Goal: Complete application form

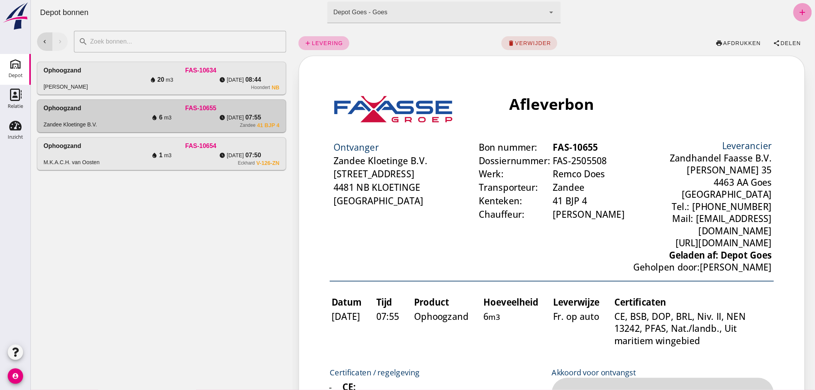
click at [797, 10] on icon "add" at bounding box center [801, 12] width 9 height 9
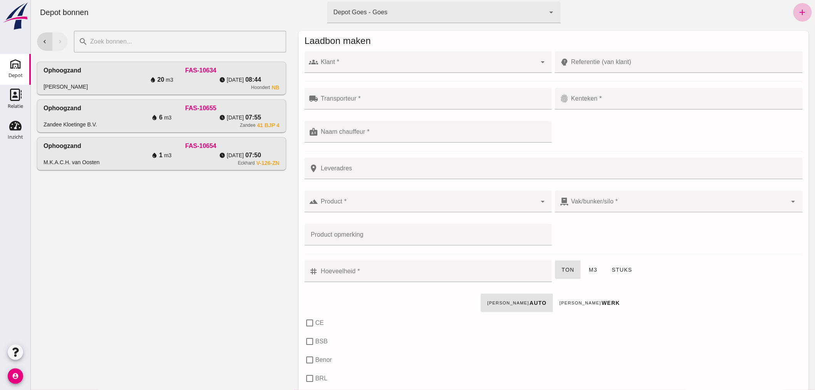
click at [359, 58] on div at bounding box center [427, 62] width 218 height 22
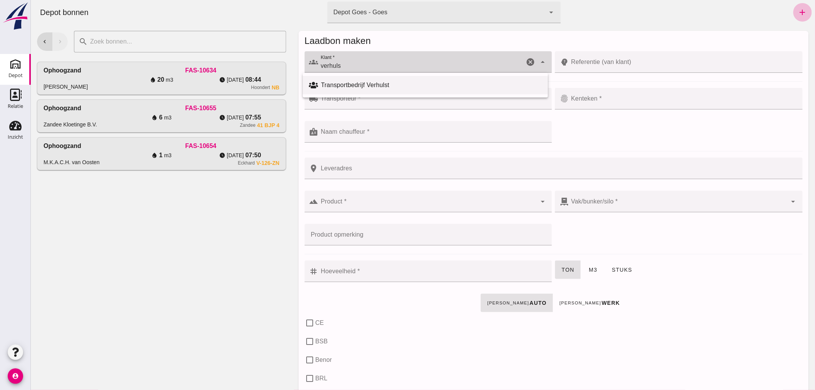
click at [337, 79] on div "Transportbedrijf Verhulst" at bounding box center [424, 85] width 245 height 18
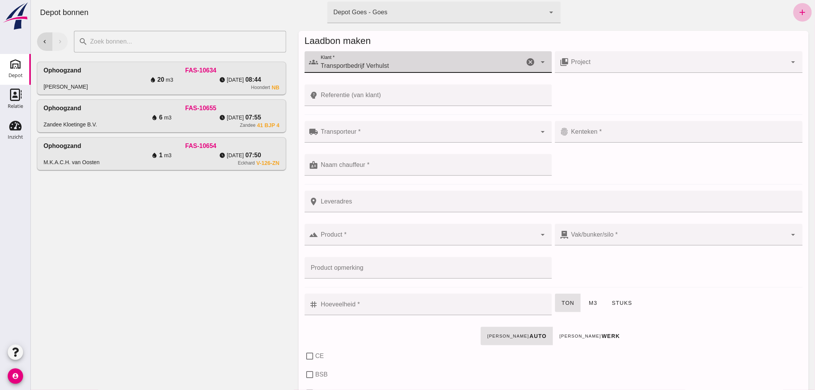
type input "Transportbedrijf Verhulst"
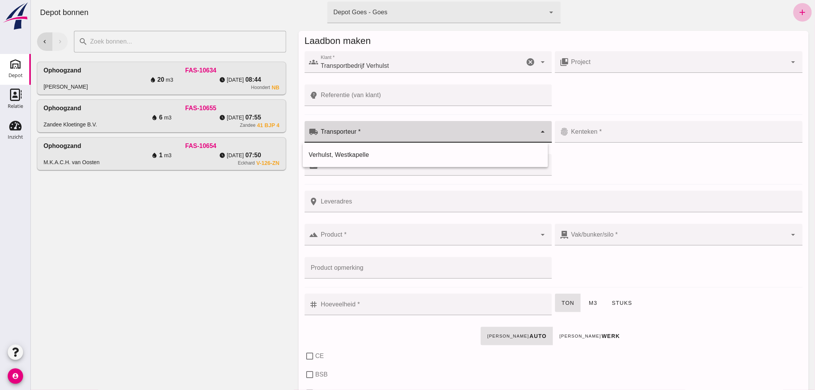
click at [371, 137] on input "Transporteur *" at bounding box center [427, 135] width 218 height 9
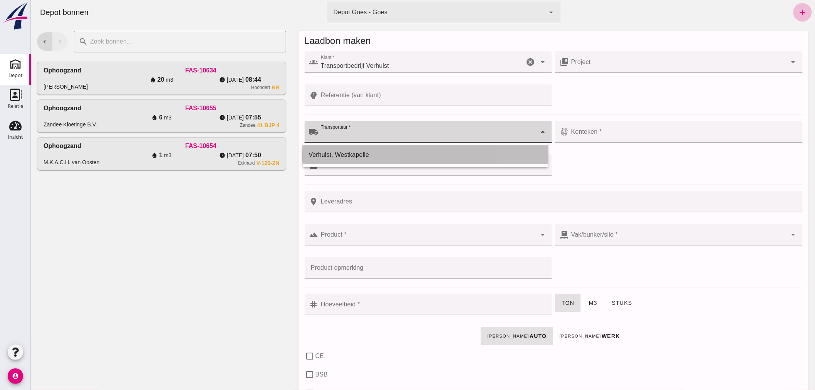
click at [367, 153] on div "Verhulst, Westkapelle" at bounding box center [424, 154] width 233 height 9
type input "Verhulst, Westkapelle"
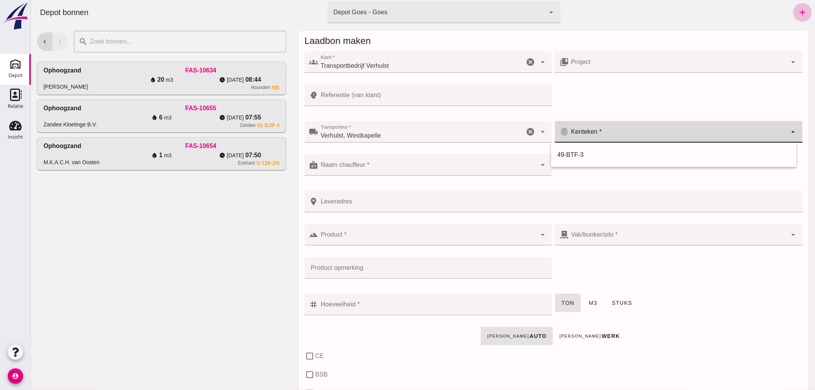
click at [618, 136] on input "Kenteken *" at bounding box center [677, 135] width 218 height 9
click at [597, 152] on div "49-BTF-3" at bounding box center [673, 154] width 233 height 9
type input "49-BTF-3"
drag, startPoint x: 442, startPoint y: 161, endPoint x: 434, endPoint y: 167, distance: 9.9
click at [441, 161] on div at bounding box center [427, 165] width 218 height 22
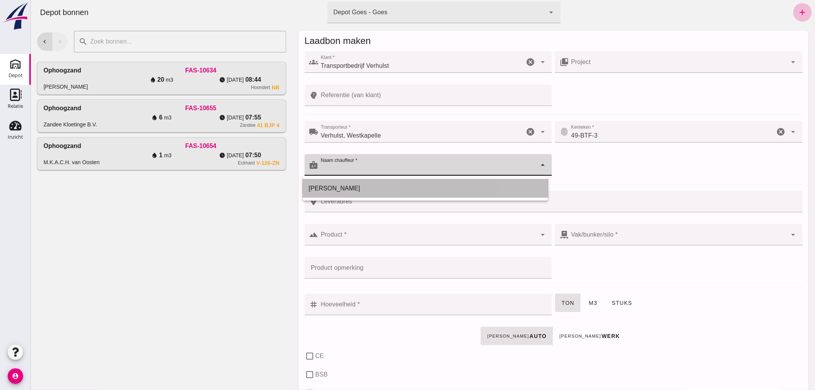
click at [406, 187] on div "[PERSON_NAME]" at bounding box center [424, 188] width 233 height 9
type input "[PERSON_NAME]"
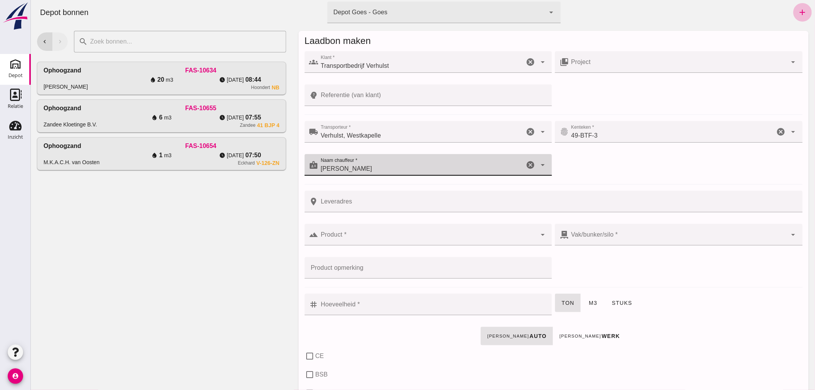
click at [385, 234] on input "Product *" at bounding box center [427, 238] width 218 height 9
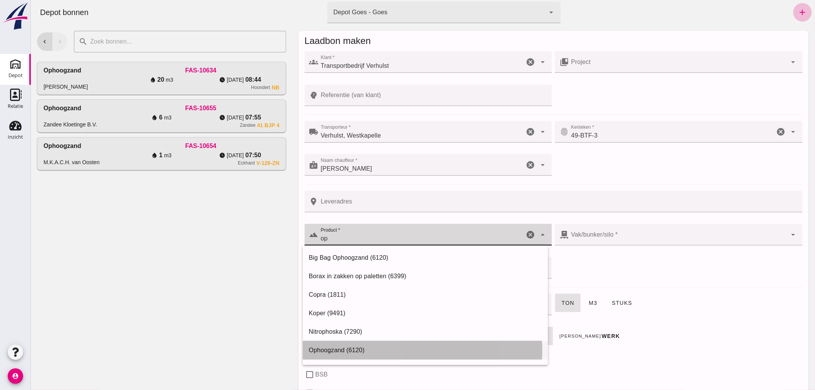
click at [332, 347] on div "Ophoogzand (6120)" at bounding box center [424, 349] width 233 height 9
type input "Ophoogzand (6120)"
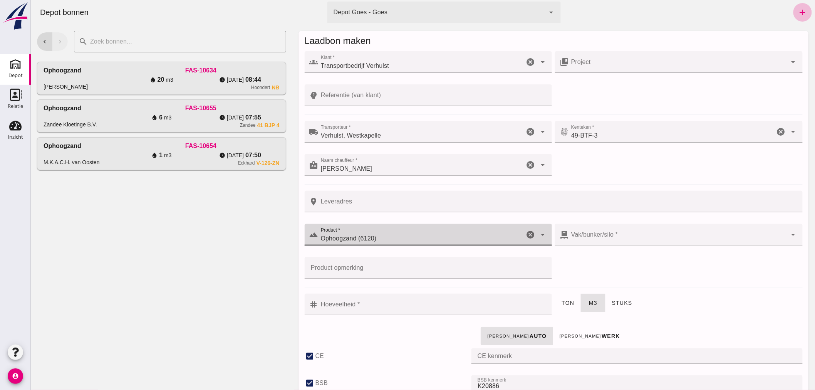
checkbox input "true"
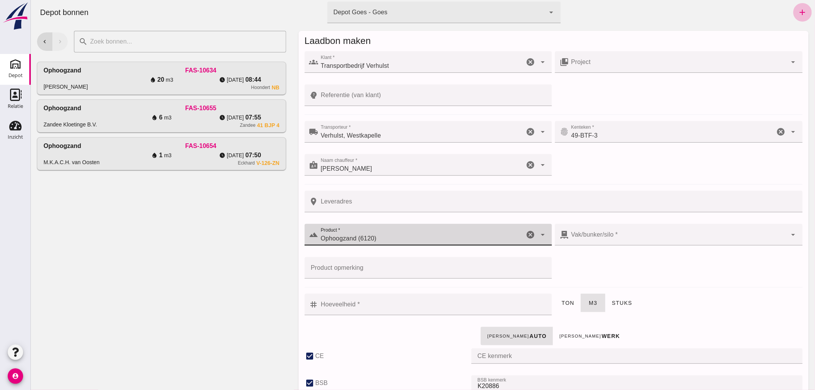
checkbox input "true"
type input "40"
type input "38"
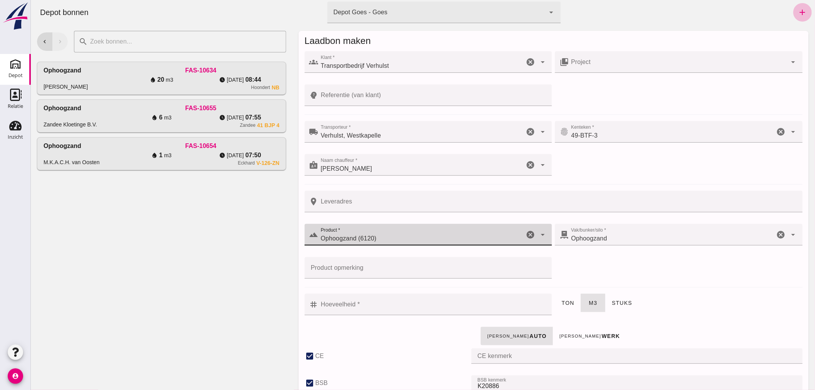
type input "Ophoogzand (6120)"
click at [382, 304] on input "Hoeveelheid *" at bounding box center [432, 304] width 229 height 22
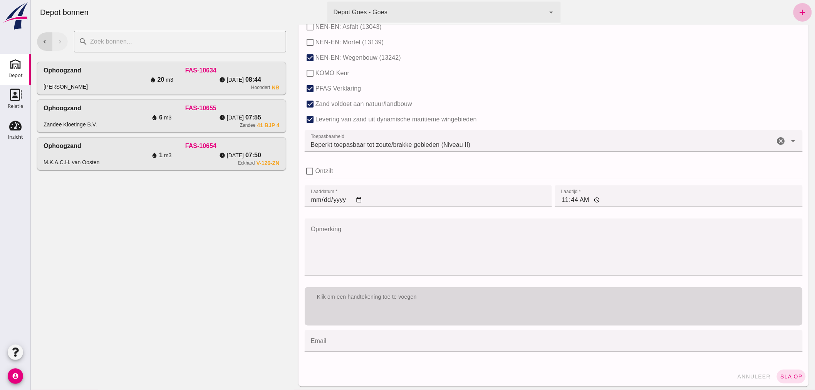
scroll to position [473, 0]
type input "20"
click at [439, 302] on div "Klik om een handtekening toe te voegen" at bounding box center [553, 295] width 498 height 20
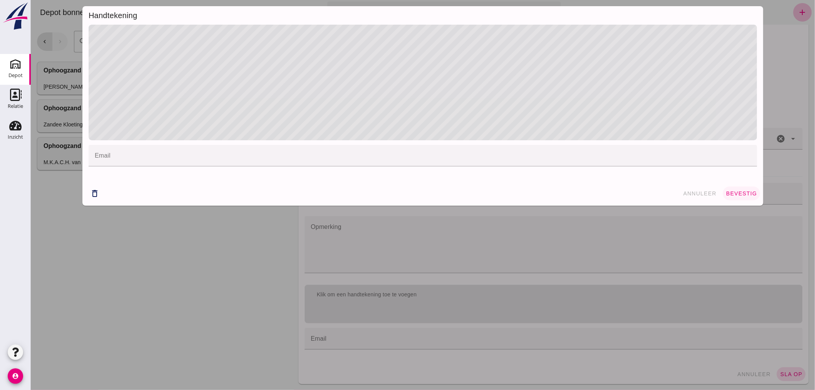
click at [742, 194] on span "bevestig" at bounding box center [740, 193] width 31 height 6
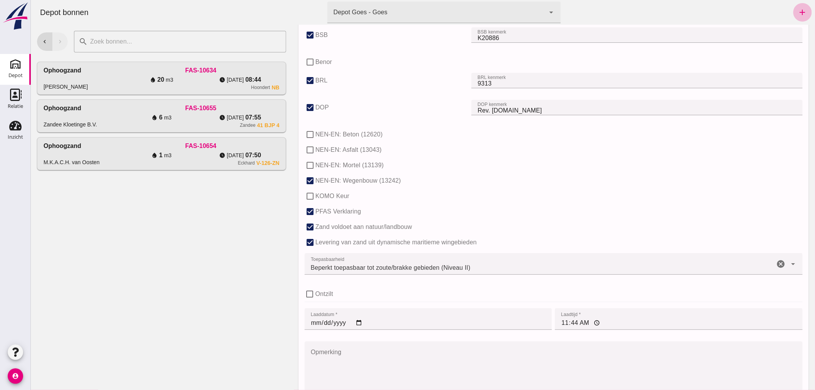
scroll to position [484, 0]
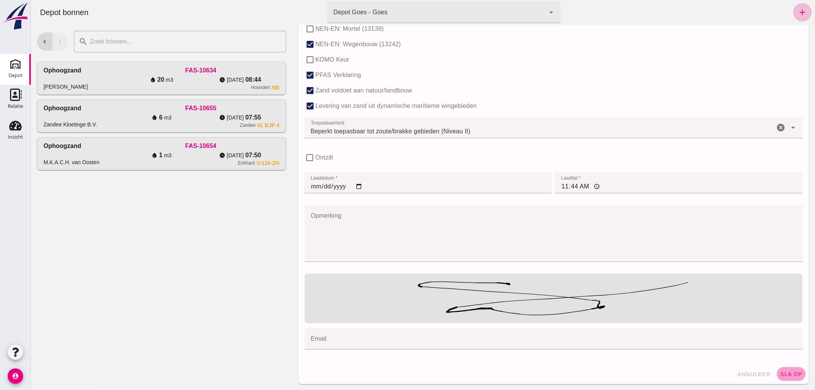
click at [785, 371] on span "sla op" at bounding box center [790, 374] width 23 height 6
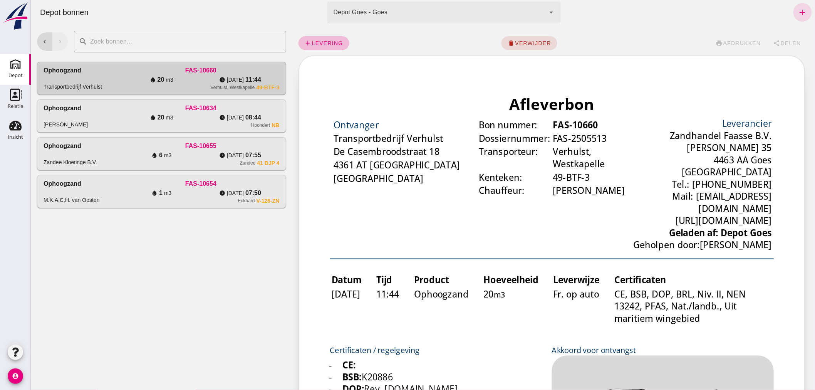
scroll to position [0, 0]
